Goal: Task Accomplishment & Management: Manage account settings

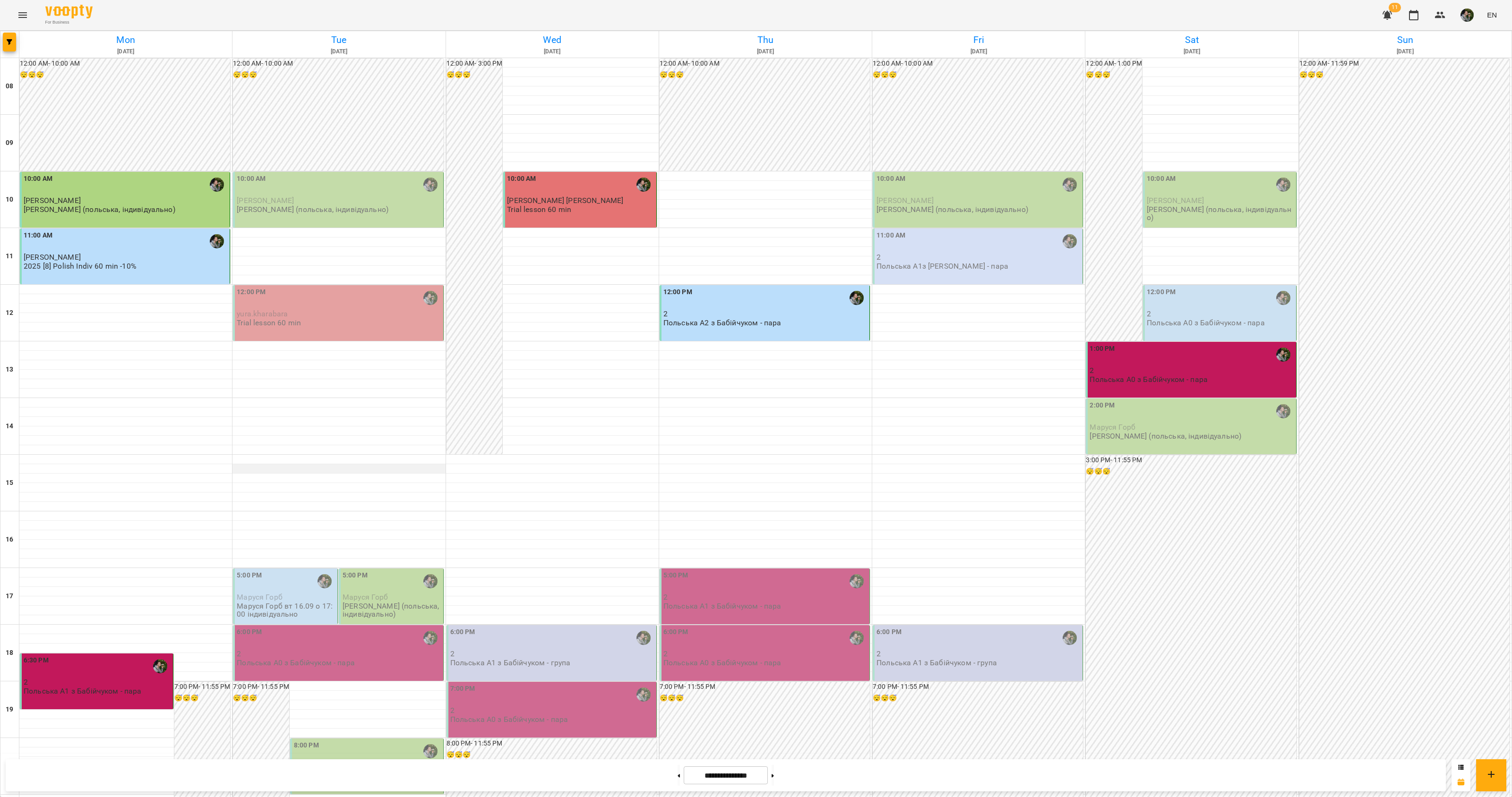
scroll to position [35, 0]
click at [378, 196] on p "[PERSON_NAME]" at bounding box center [339, 201] width 204 height 8
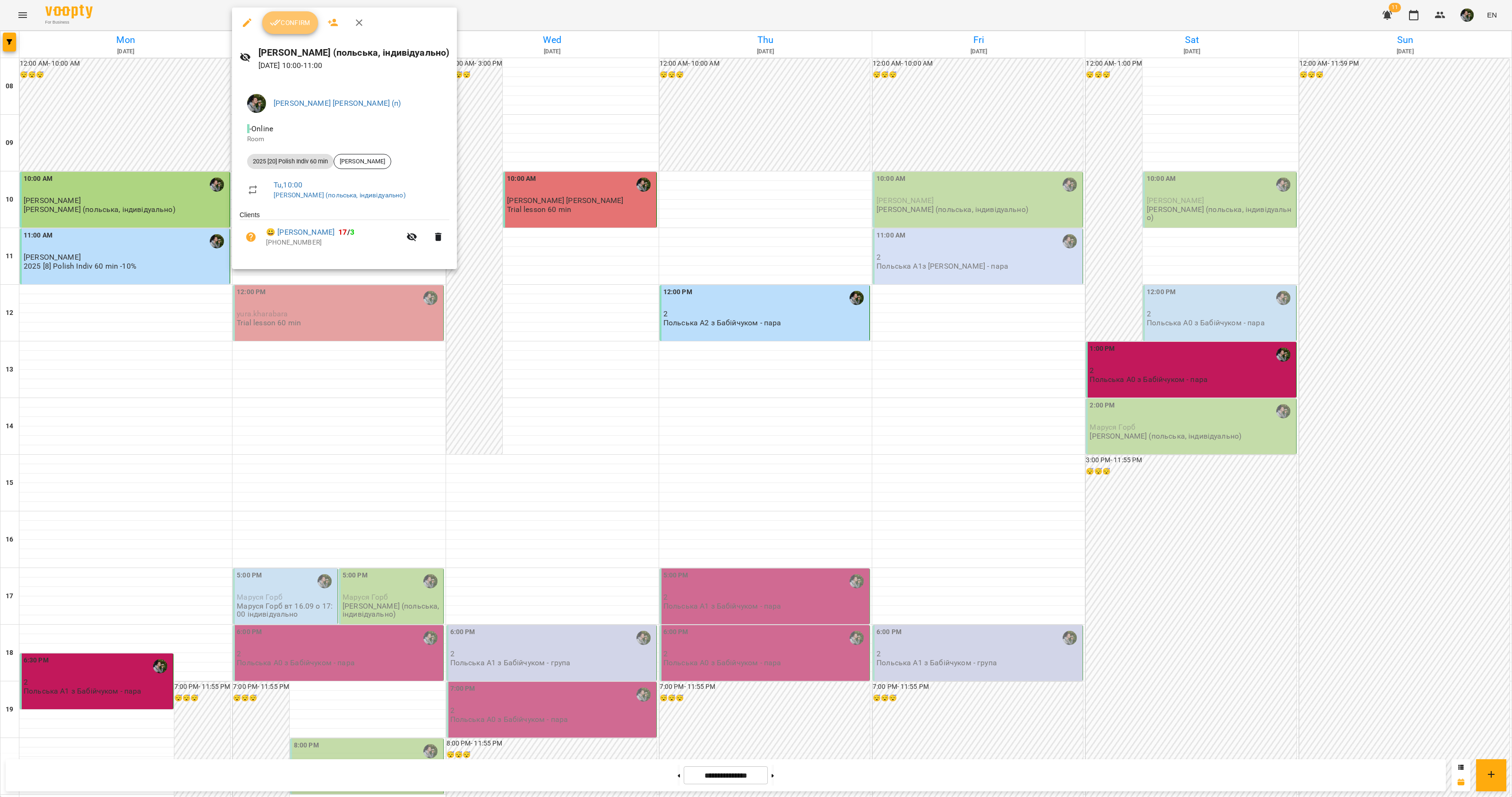
click at [280, 23] on span "Confirm" at bounding box center [290, 23] width 41 height 12
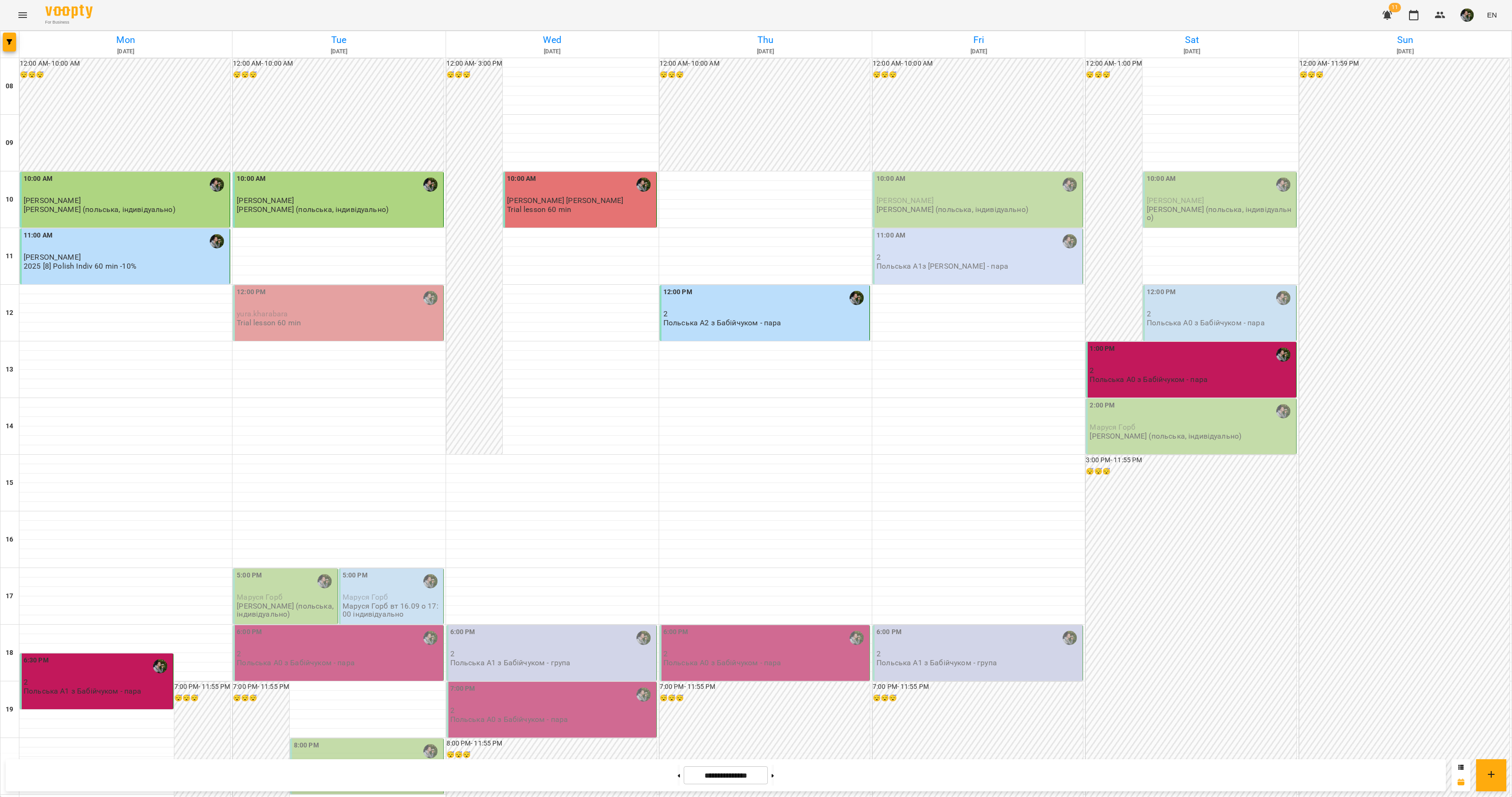
click at [317, 327] on div "12:00 PM yura.kharabara Trial lesson 60 min" at bounding box center [339, 313] width 211 height 56
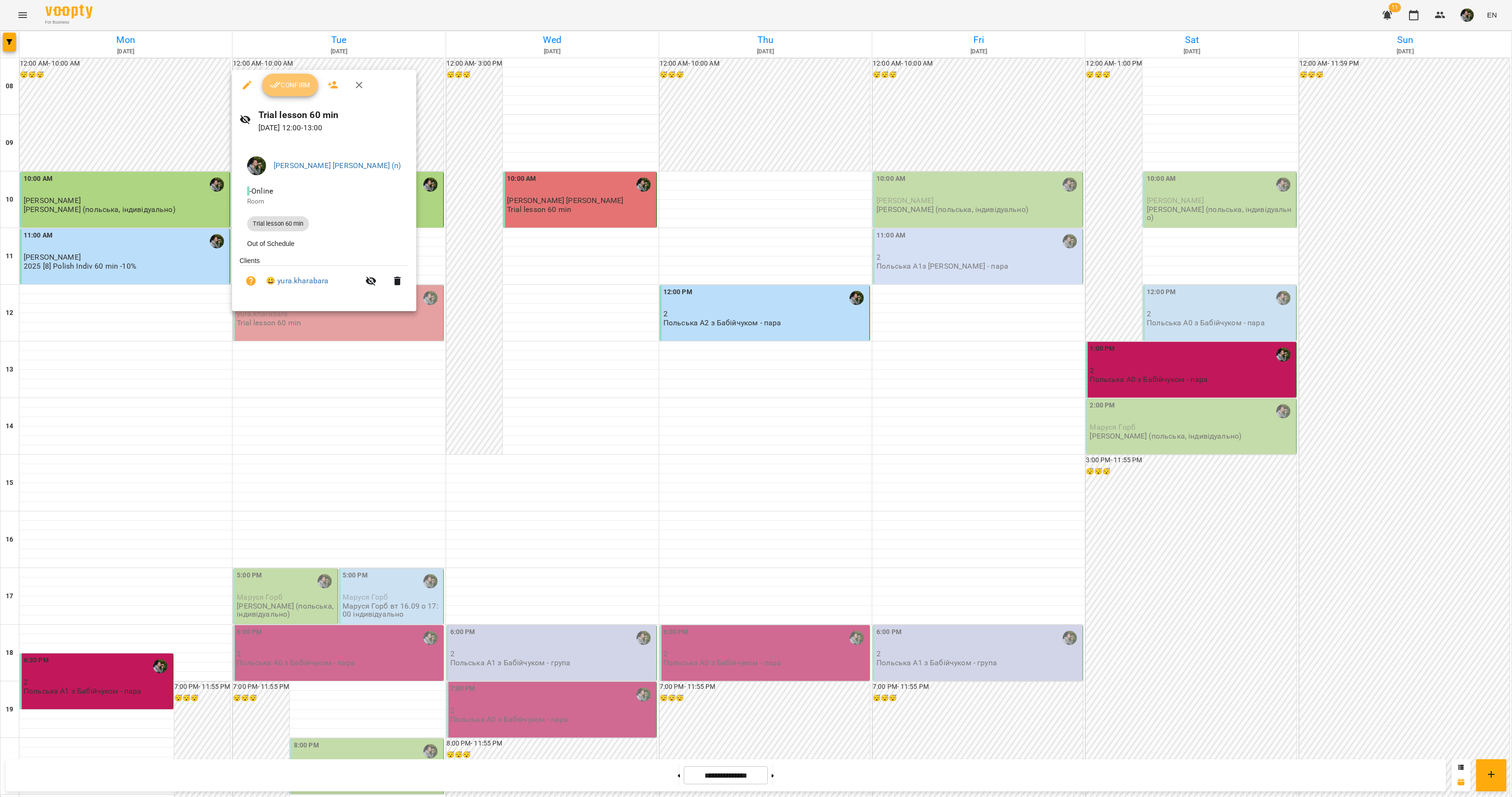
click at [286, 82] on span "Confirm" at bounding box center [290, 85] width 41 height 12
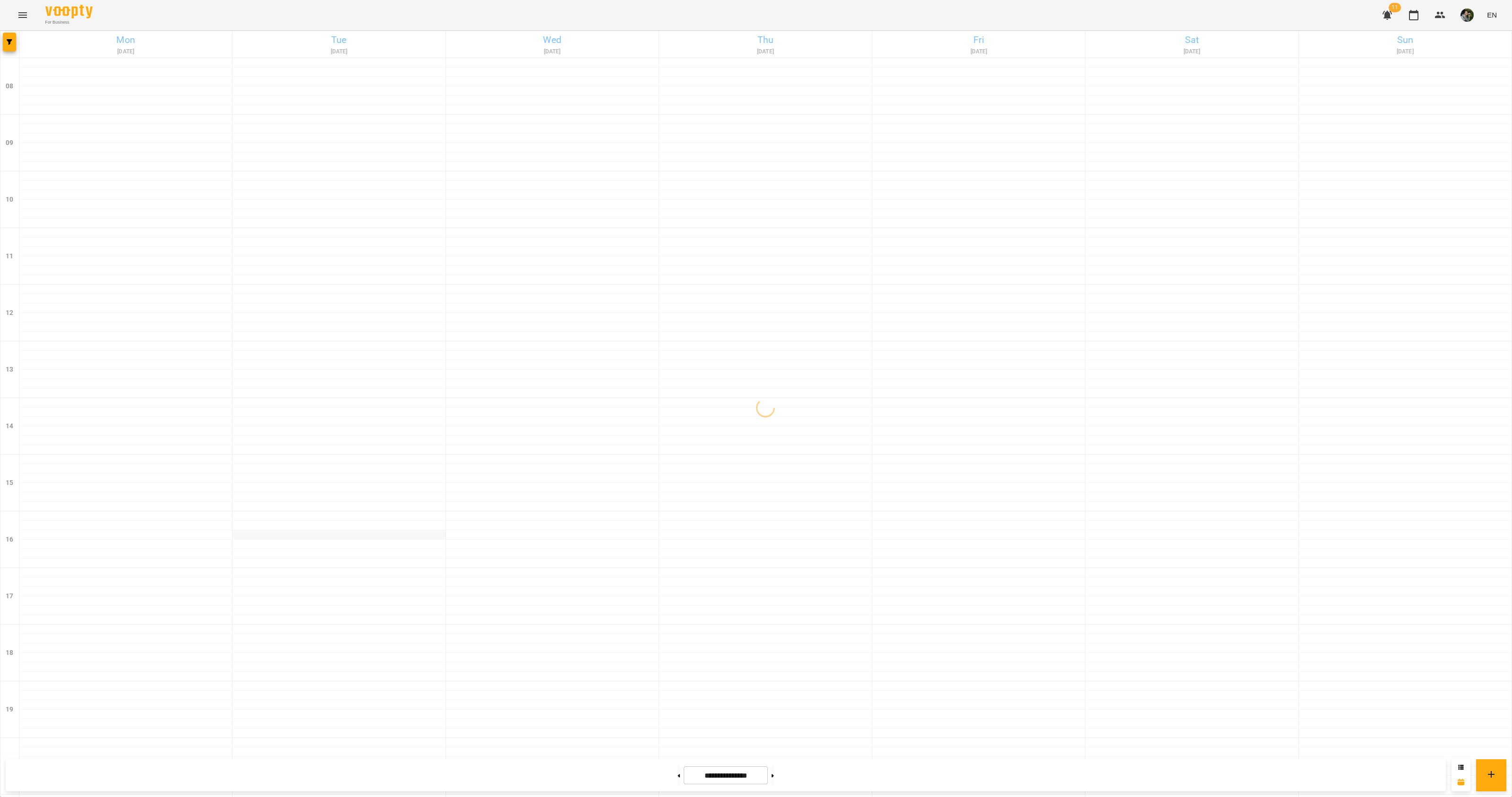
scroll to position [154, 0]
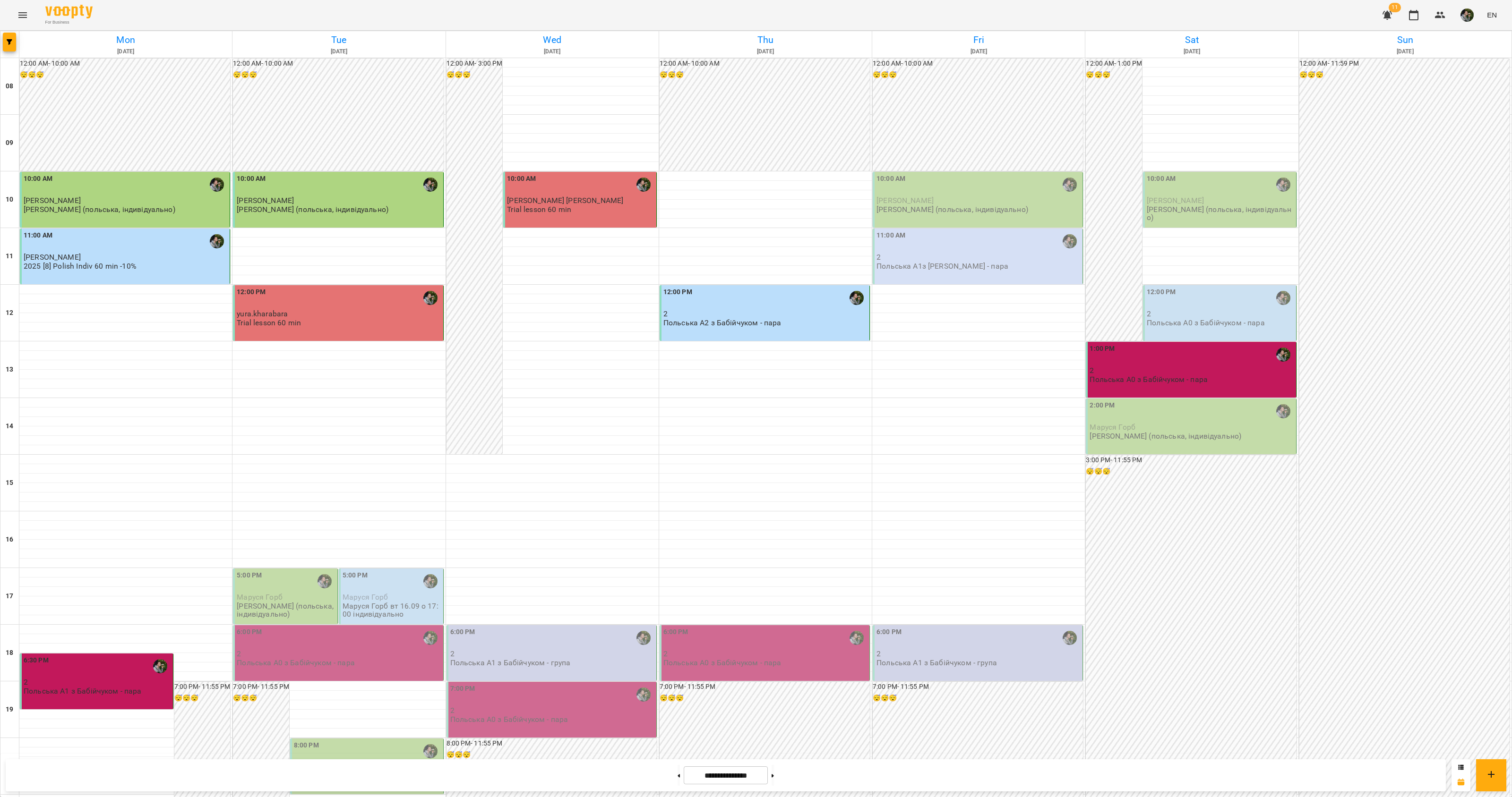
click at [360, 602] on p "Маруся Горб вт 16.09 о 17:00 індивідуально" at bounding box center [392, 611] width 99 height 17
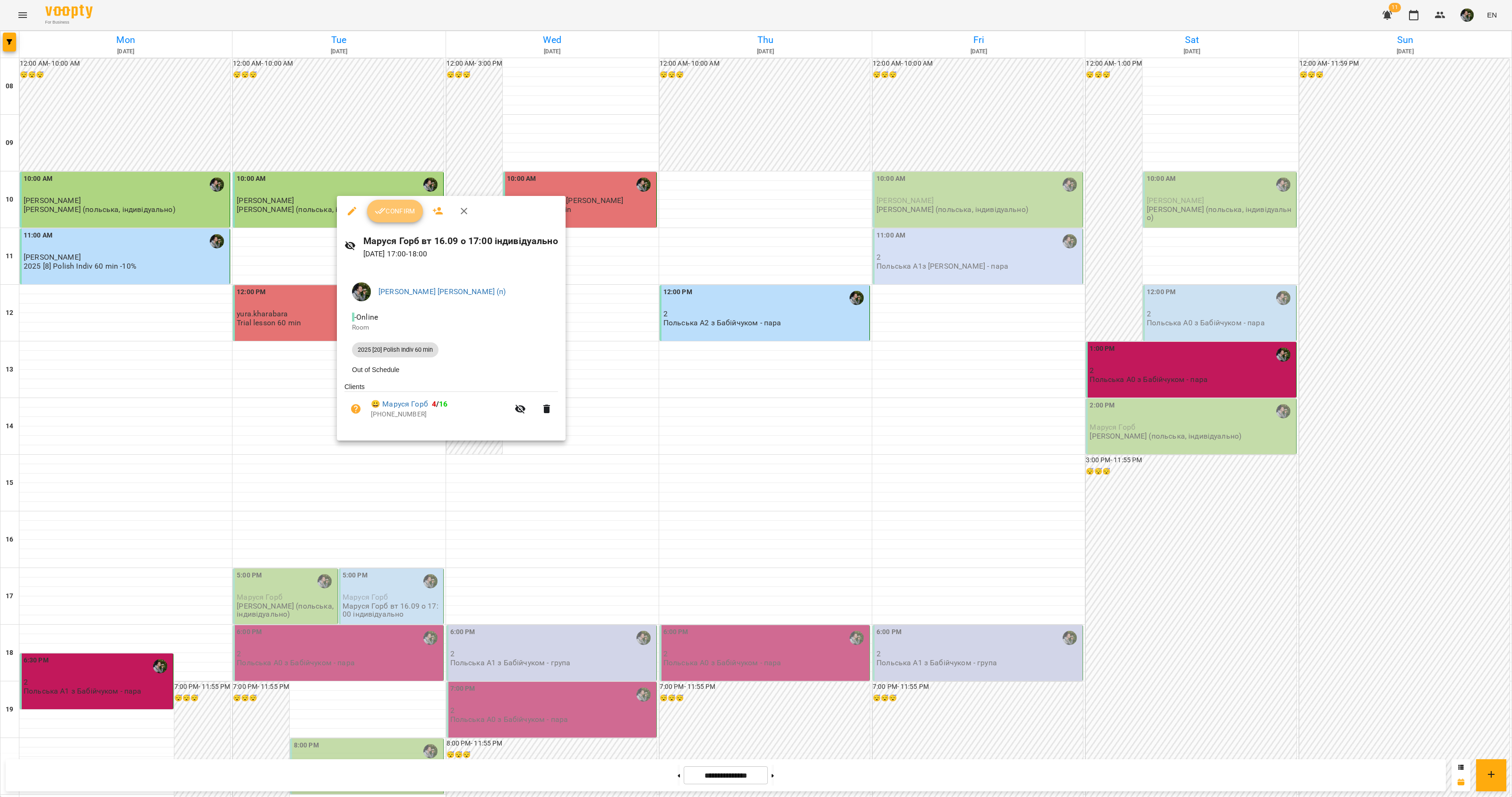
click at [389, 209] on span "Confirm" at bounding box center [395, 211] width 41 height 12
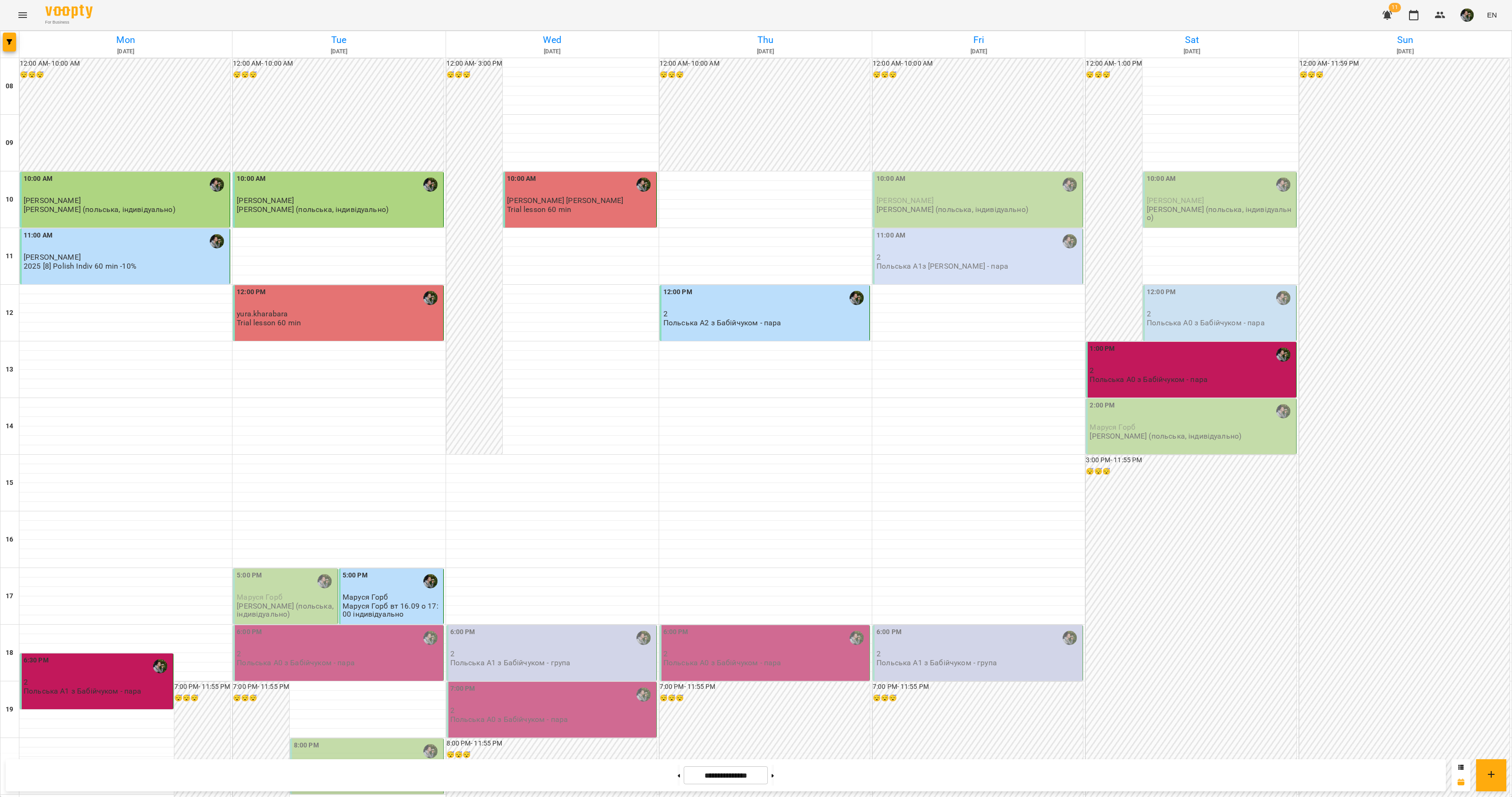
scroll to position [118, 0]
click at [291, 626] on div "6:00 PM 2 Польська А0 з Бабійчуком - пара" at bounding box center [339, 653] width 211 height 56
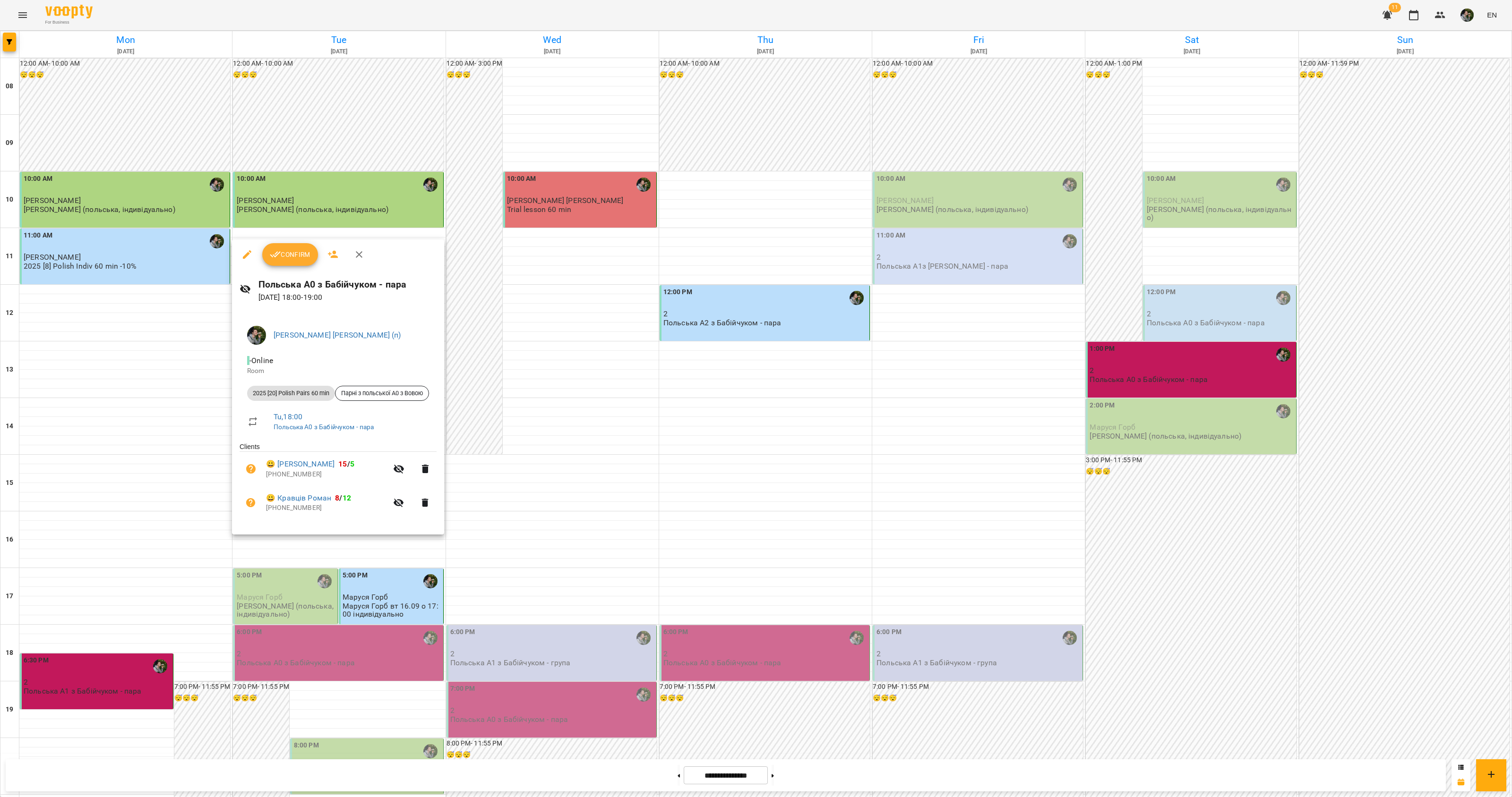
click at [291, 256] on span "Confirm" at bounding box center [290, 255] width 41 height 12
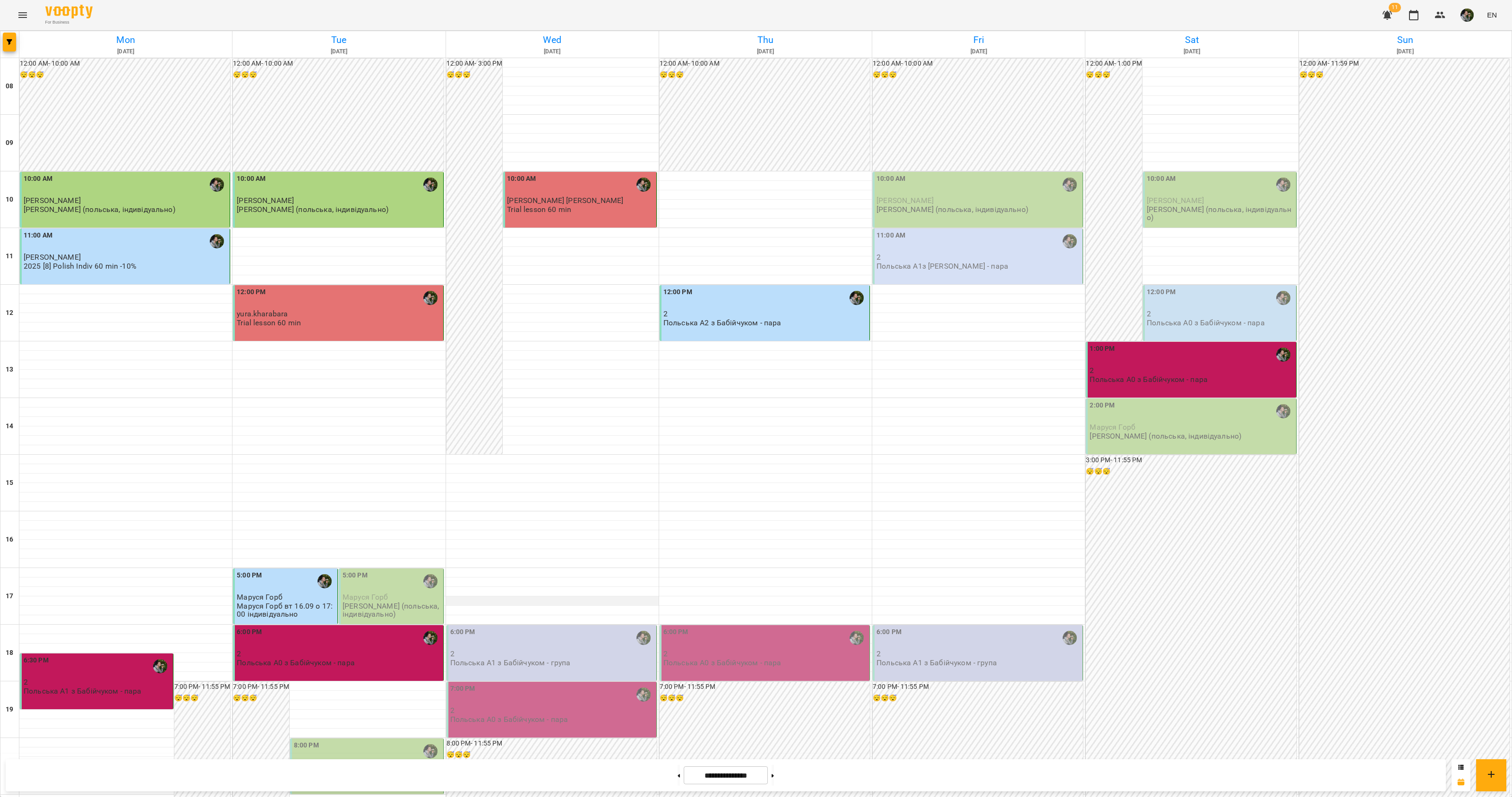
scroll to position [154, 0]
click at [526, 627] on div "6:00 PM" at bounding box center [552, 638] width 204 height 22
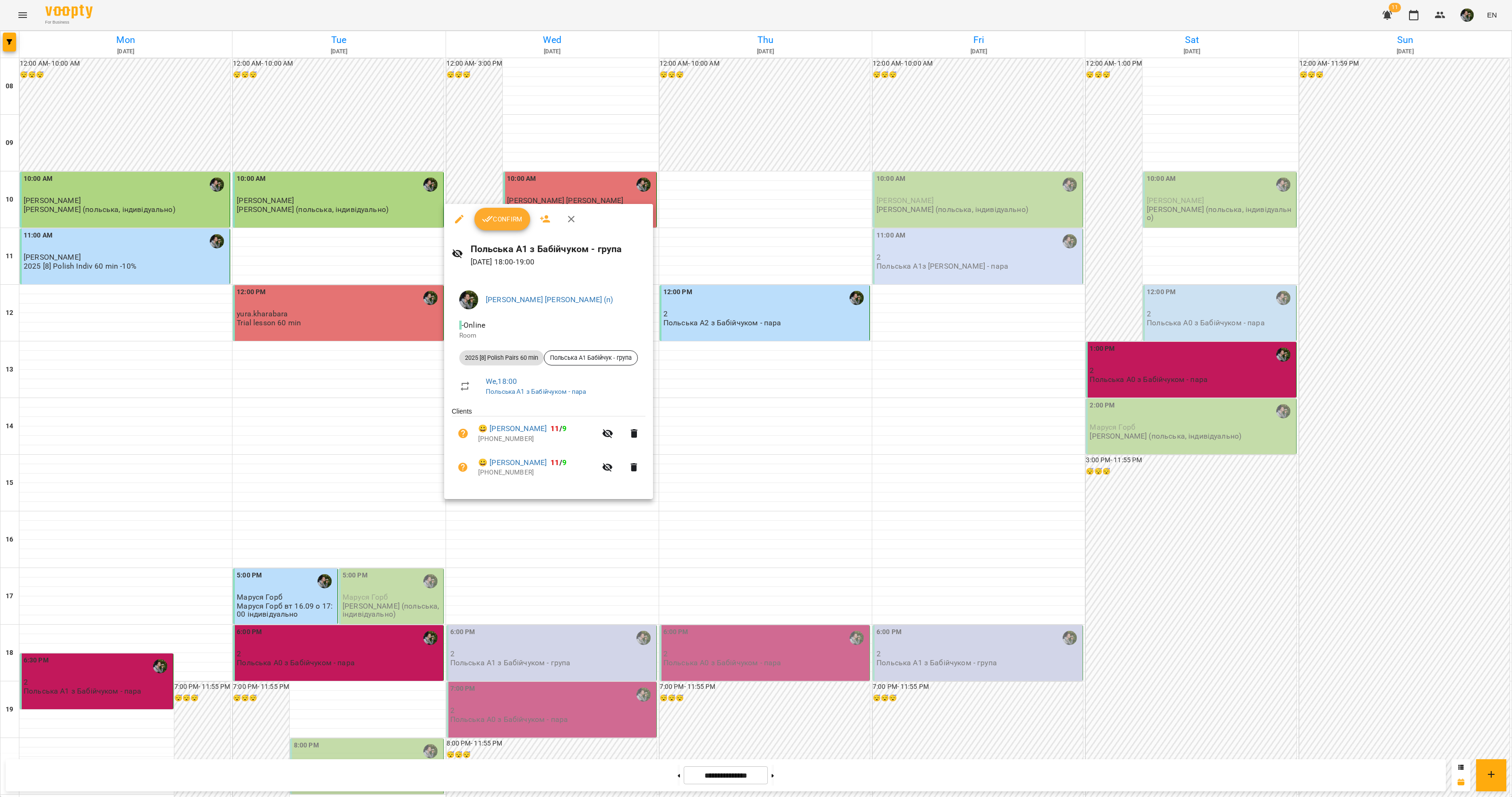
click at [530, 546] on div at bounding box center [756, 398] width 1512 height 797
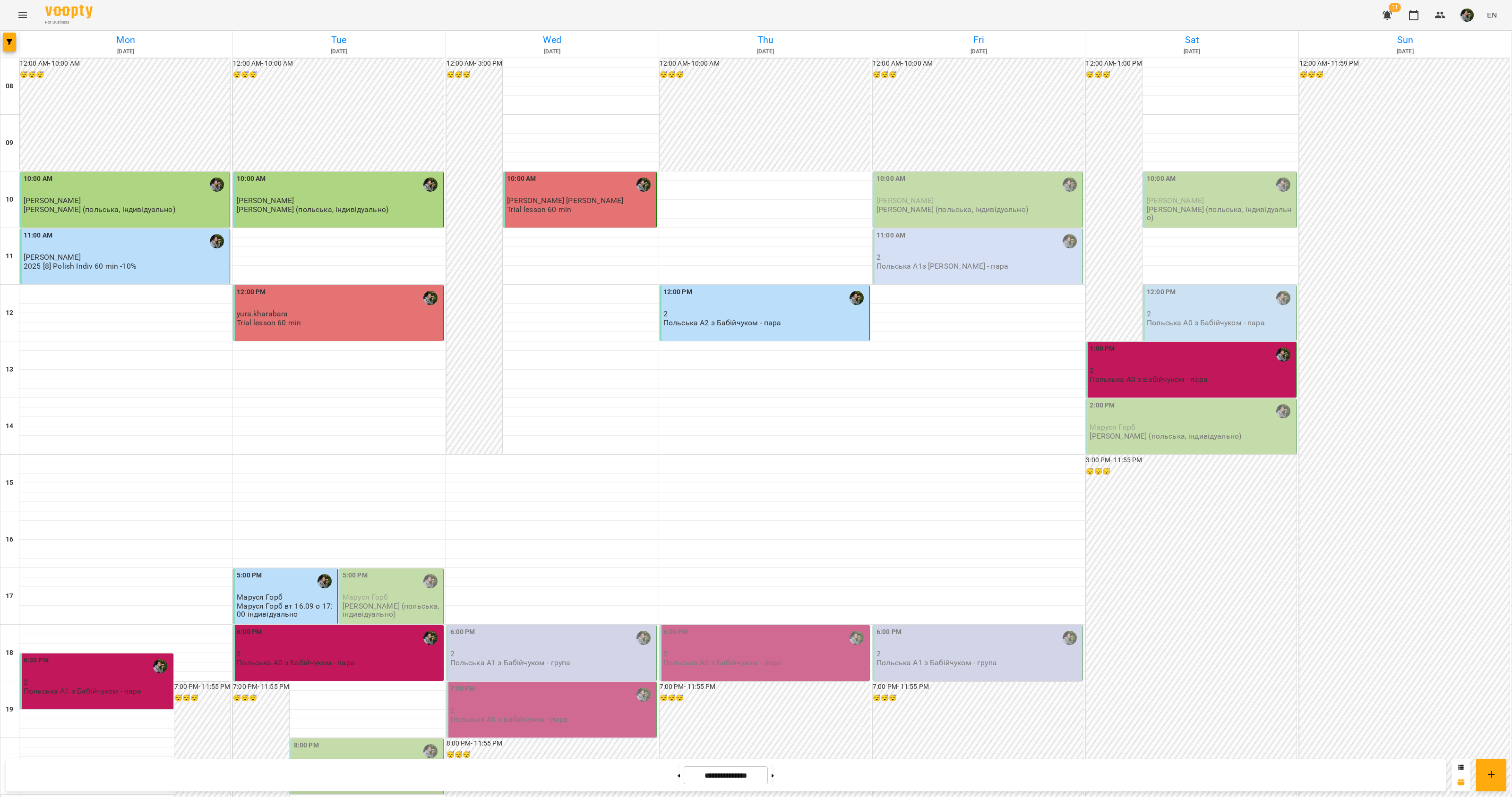
scroll to position [0, 0]
